Goal: Information Seeking & Learning: Learn about a topic

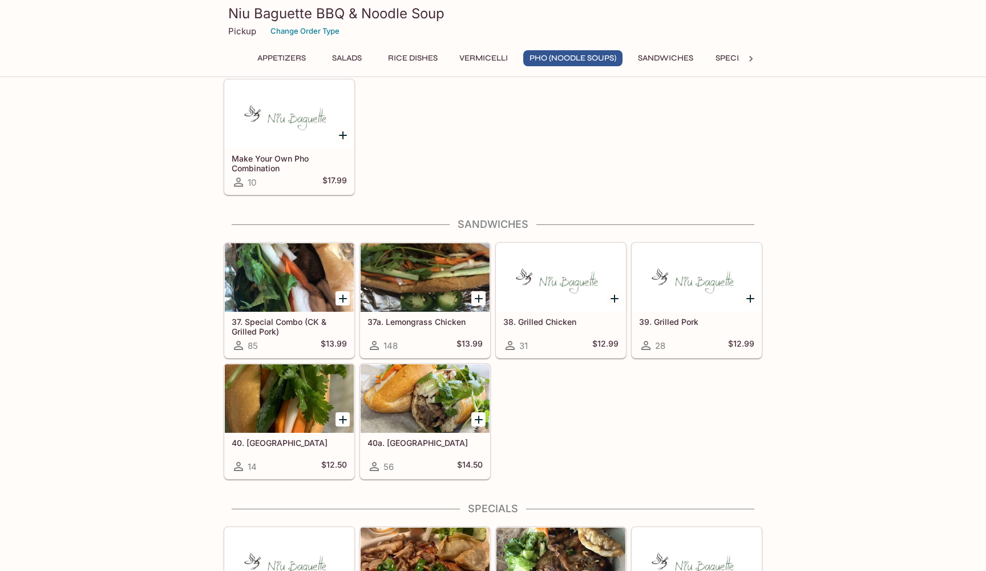
scroll to position [1598, 0]
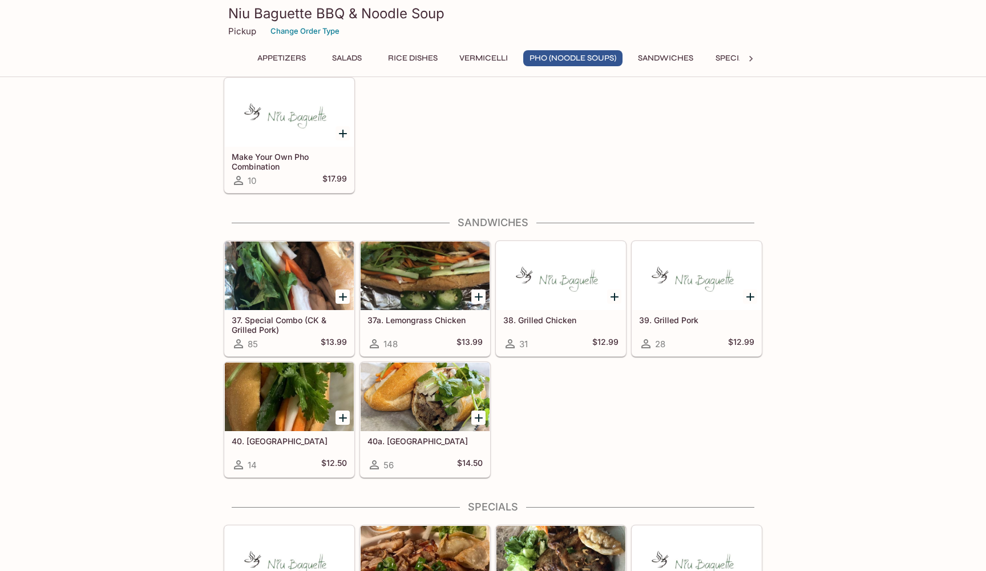
click at [245, 399] on div at bounding box center [289, 396] width 129 height 68
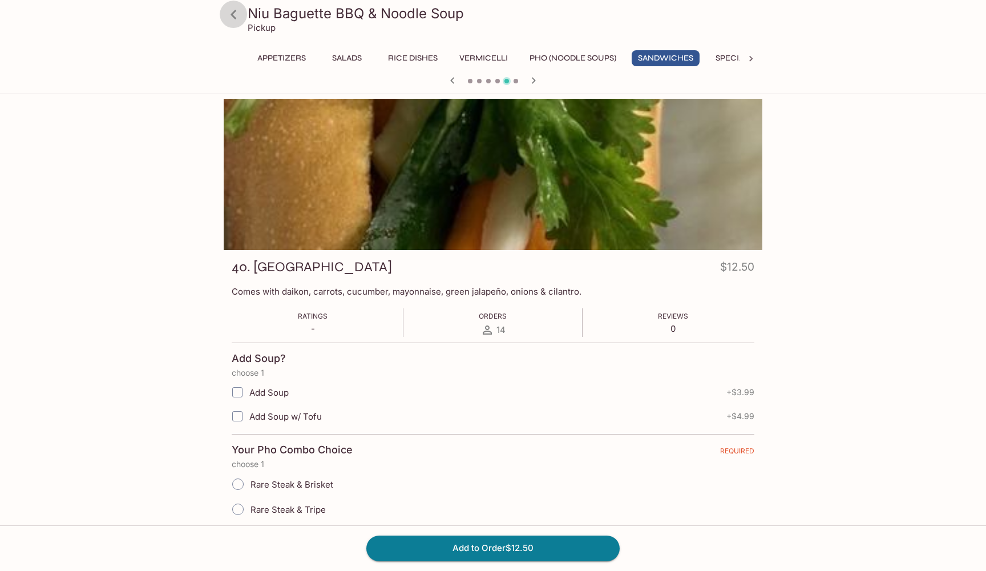
click at [227, 16] on icon at bounding box center [234, 15] width 20 height 20
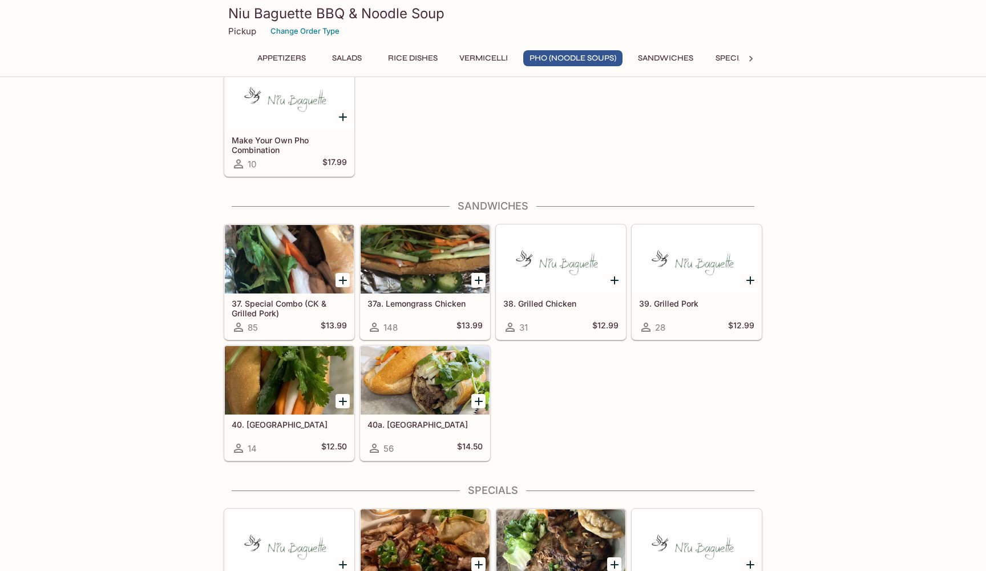
scroll to position [1616, 0]
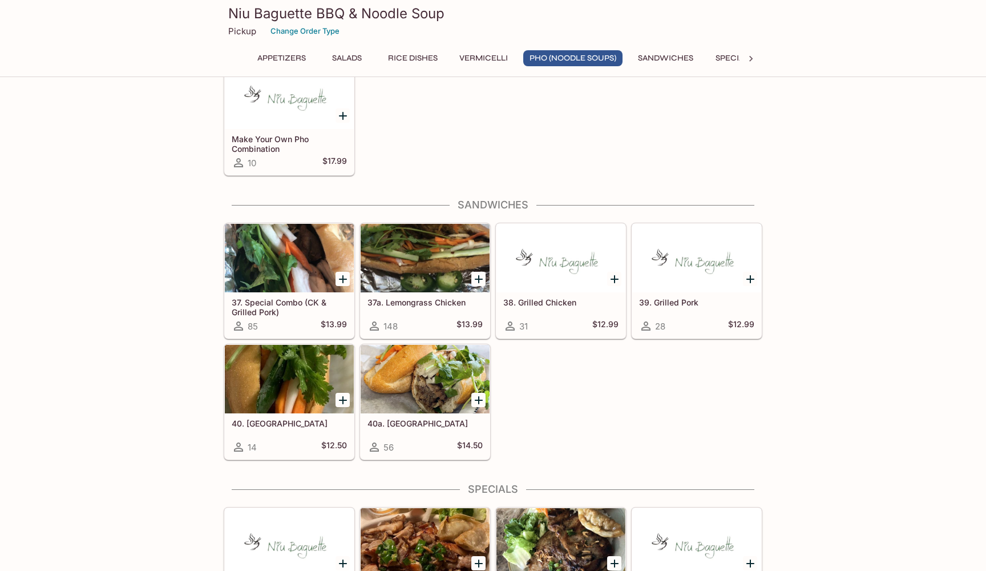
click at [445, 379] on div at bounding box center [425, 379] width 129 height 68
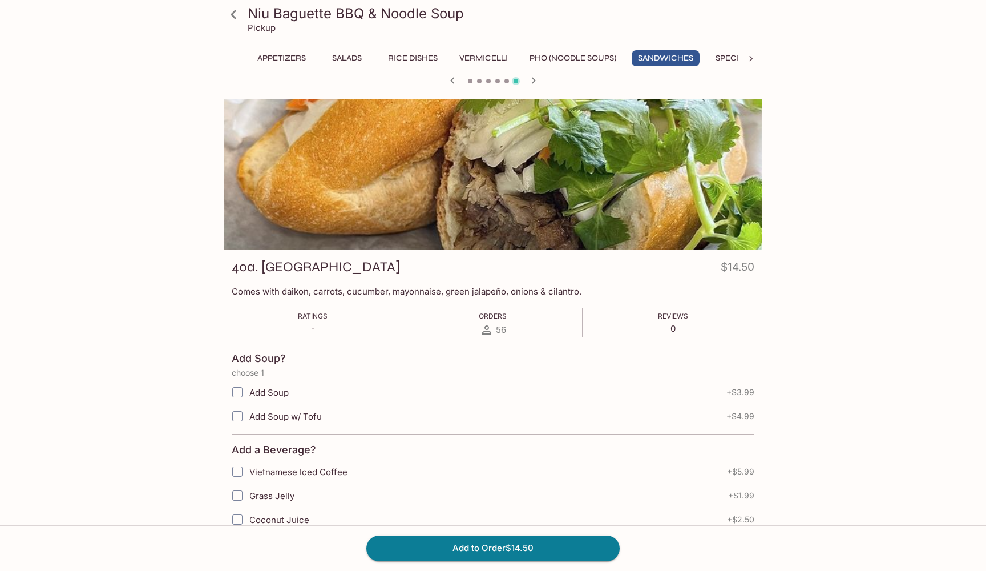
scroll to position [1, 0]
click at [230, 18] on icon at bounding box center [234, 15] width 20 height 20
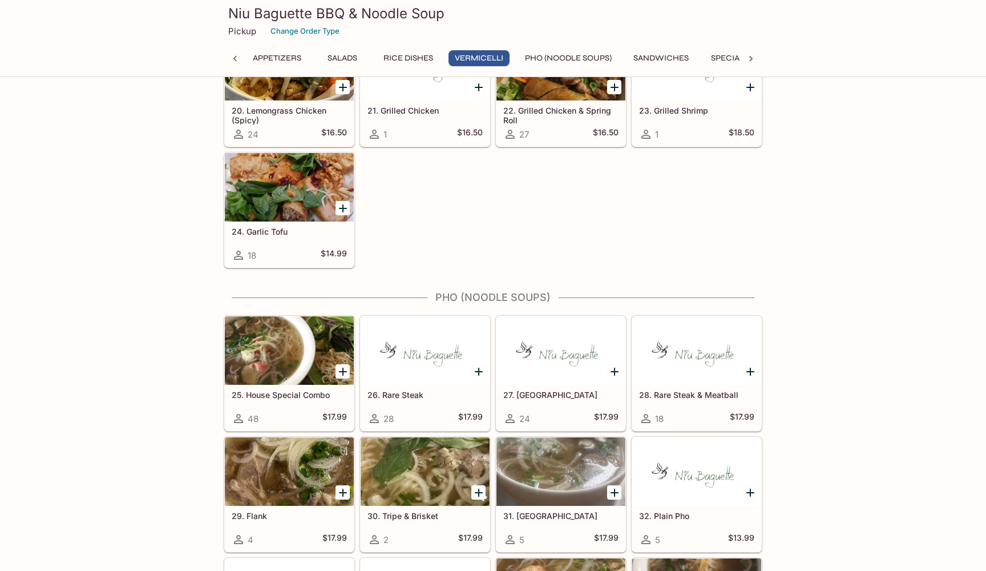
scroll to position [993, 0]
